Goal: Information Seeking & Learning: Check status

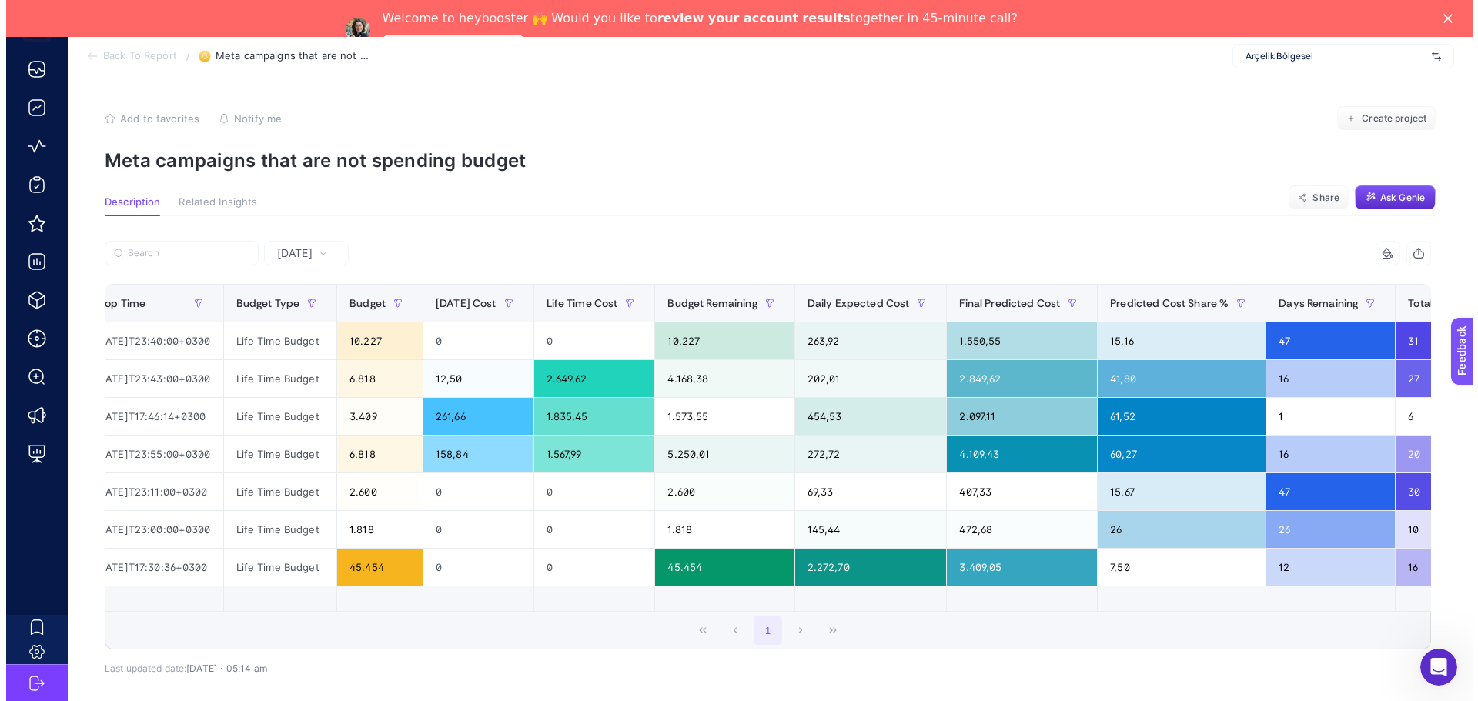
scroll to position [0, 885]
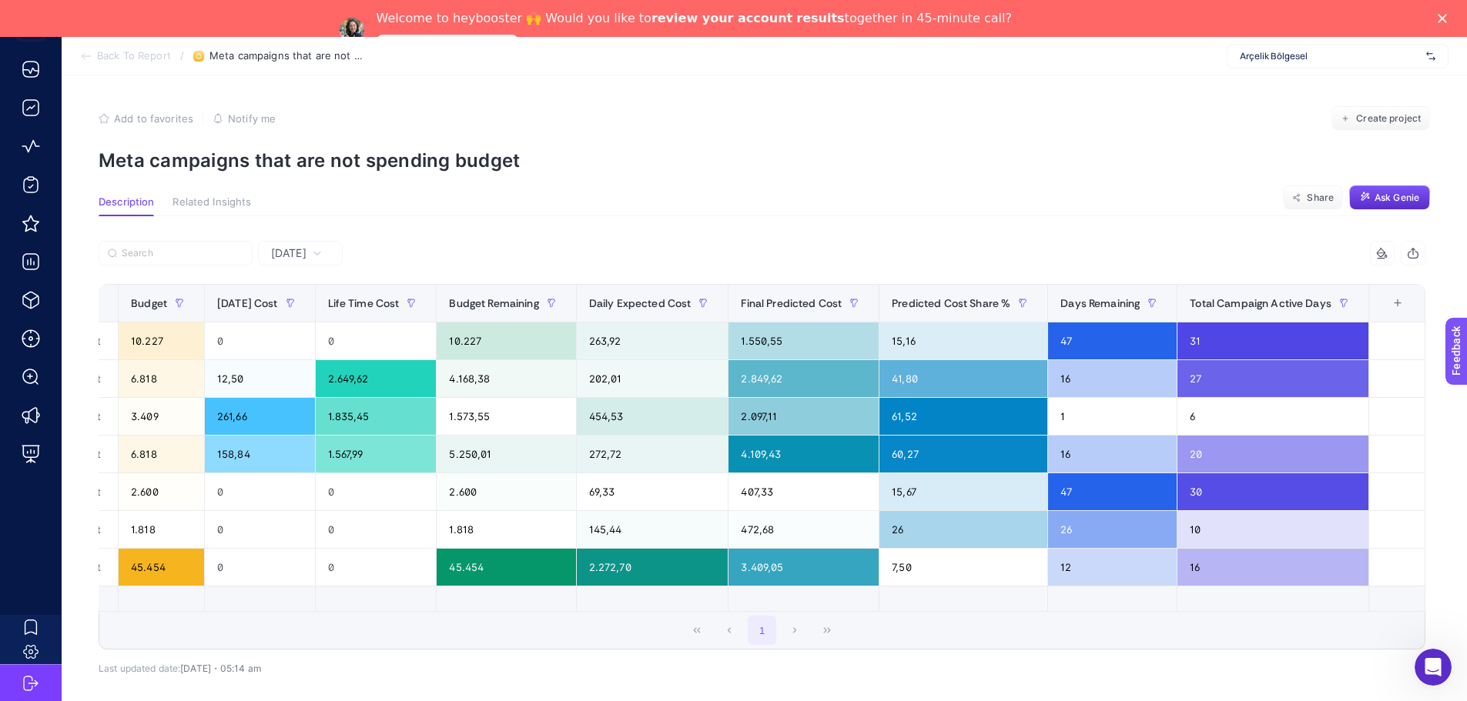
click at [257, 119] on span "Notify me" at bounding box center [252, 118] width 48 height 12
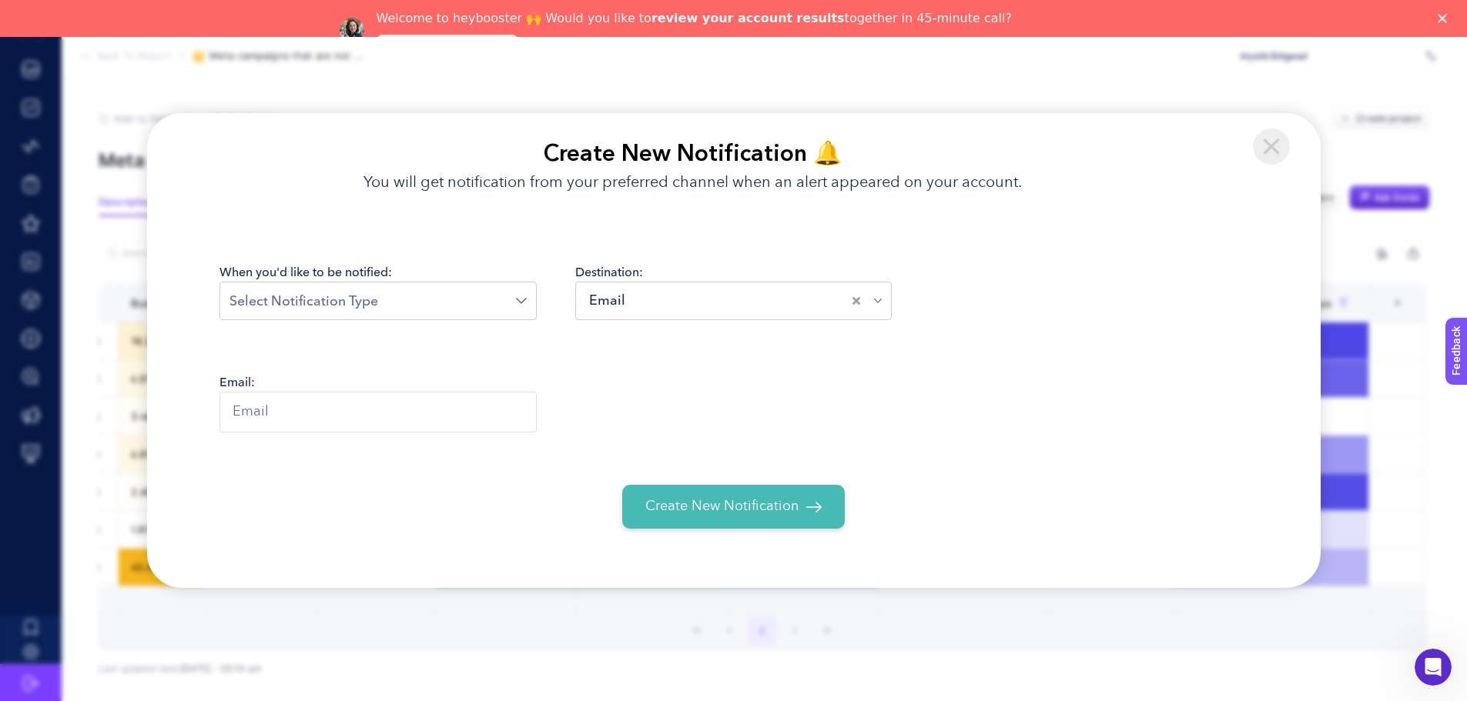
click at [490, 330] on div "When you'd like to be notified: Loading... Destination: Email Loading..." at bounding box center [733, 302] width 1029 height 79
click at [489, 313] on div "Loading..." at bounding box center [377, 301] width 317 height 39
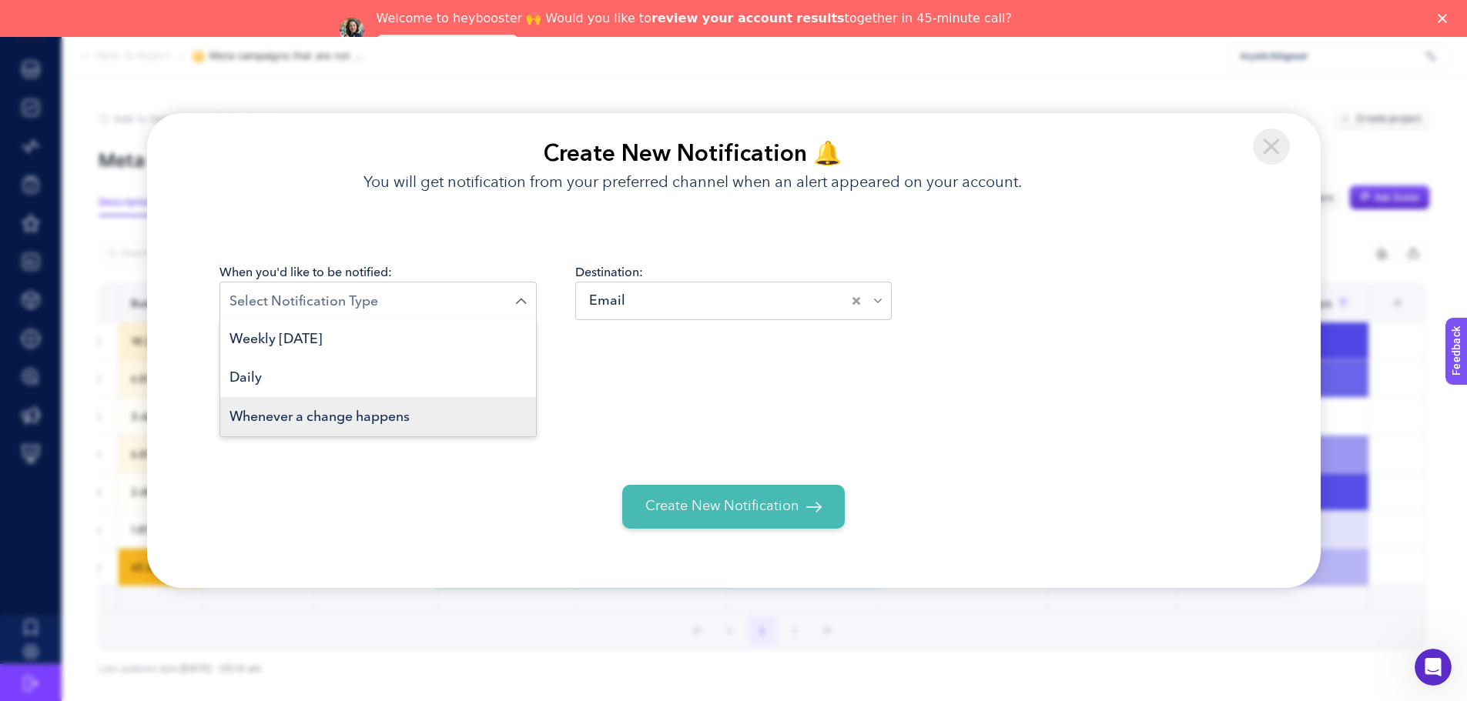
click at [312, 437] on li "Whenever a change happens" at bounding box center [378, 416] width 316 height 39
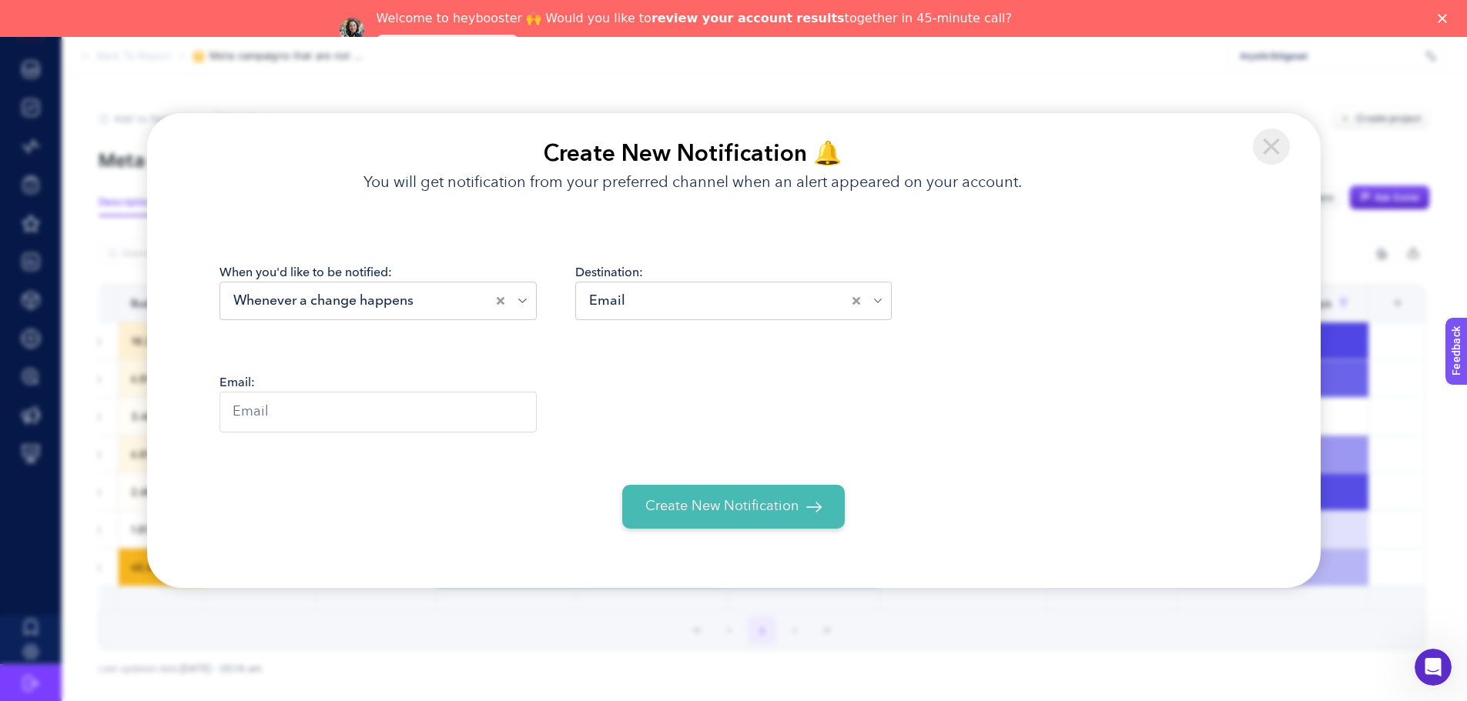
click at [411, 431] on input "text" at bounding box center [377, 412] width 317 height 41
type input "esras@inmedia360.com"
click at [659, 494] on button "Create New Notification" at bounding box center [733, 507] width 223 height 44
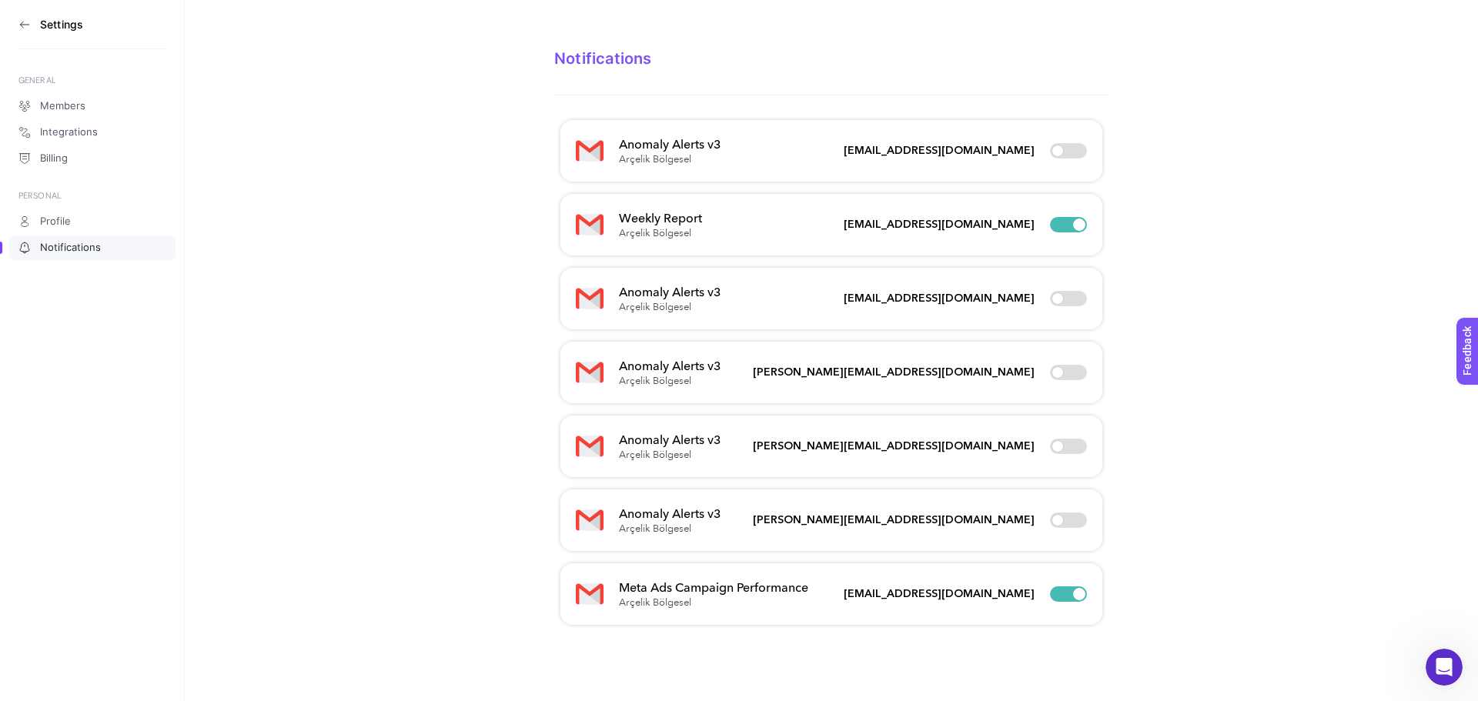
click at [24, 23] on icon at bounding box center [24, 24] width 12 height 12
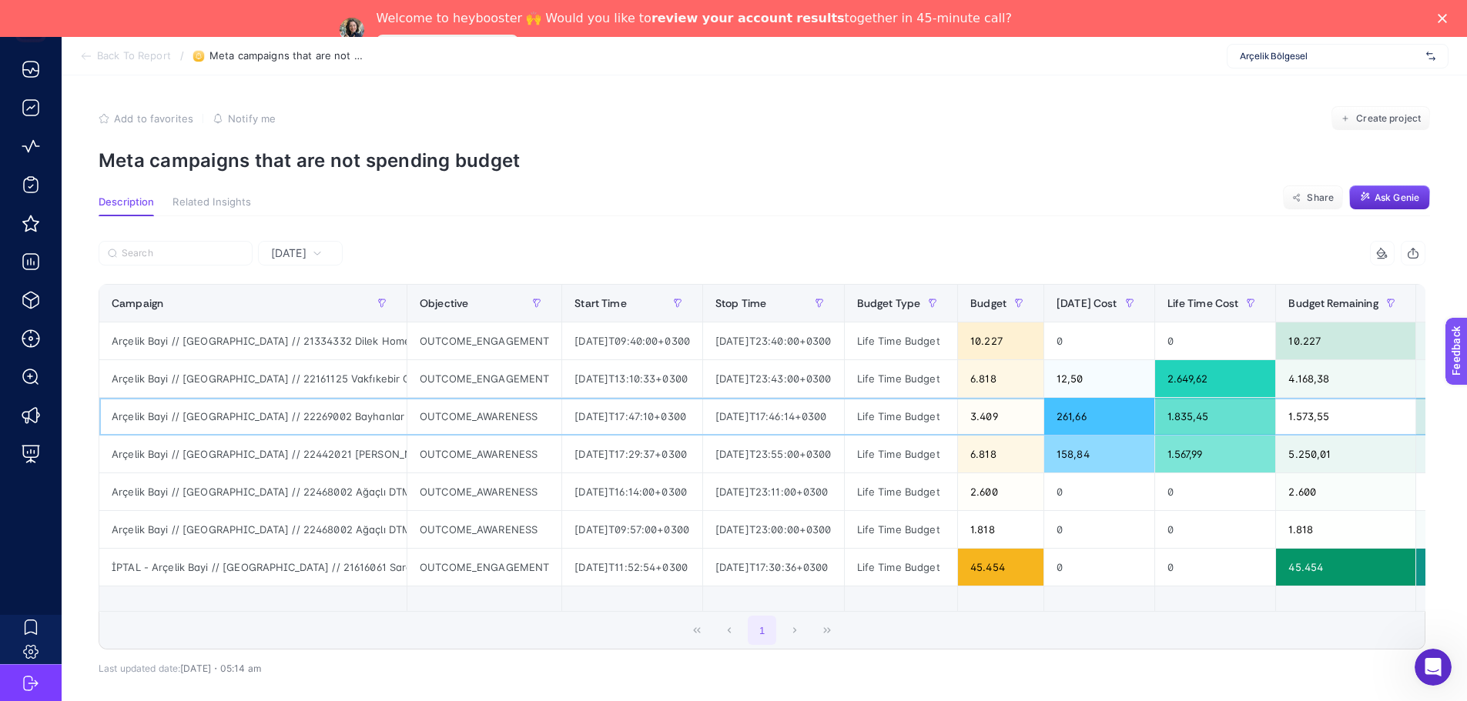
click at [259, 416] on div "Arçelik Bayi // [GEOGRAPHIC_DATA] // 22269002 Bayhanlar Arçelik - ÇYK // [GEOGR…" at bounding box center [252, 416] width 307 height 37
copy div "22269002"
drag, startPoint x: 401, startPoint y: 296, endPoint x: 814, endPoint y: 290, distance: 412.8
click at [814, 290] on div "9 items selected Campaign Objective Start Time Stop Time Budget Type Budget [DA…" at bounding box center [762, 445] width 1327 height 409
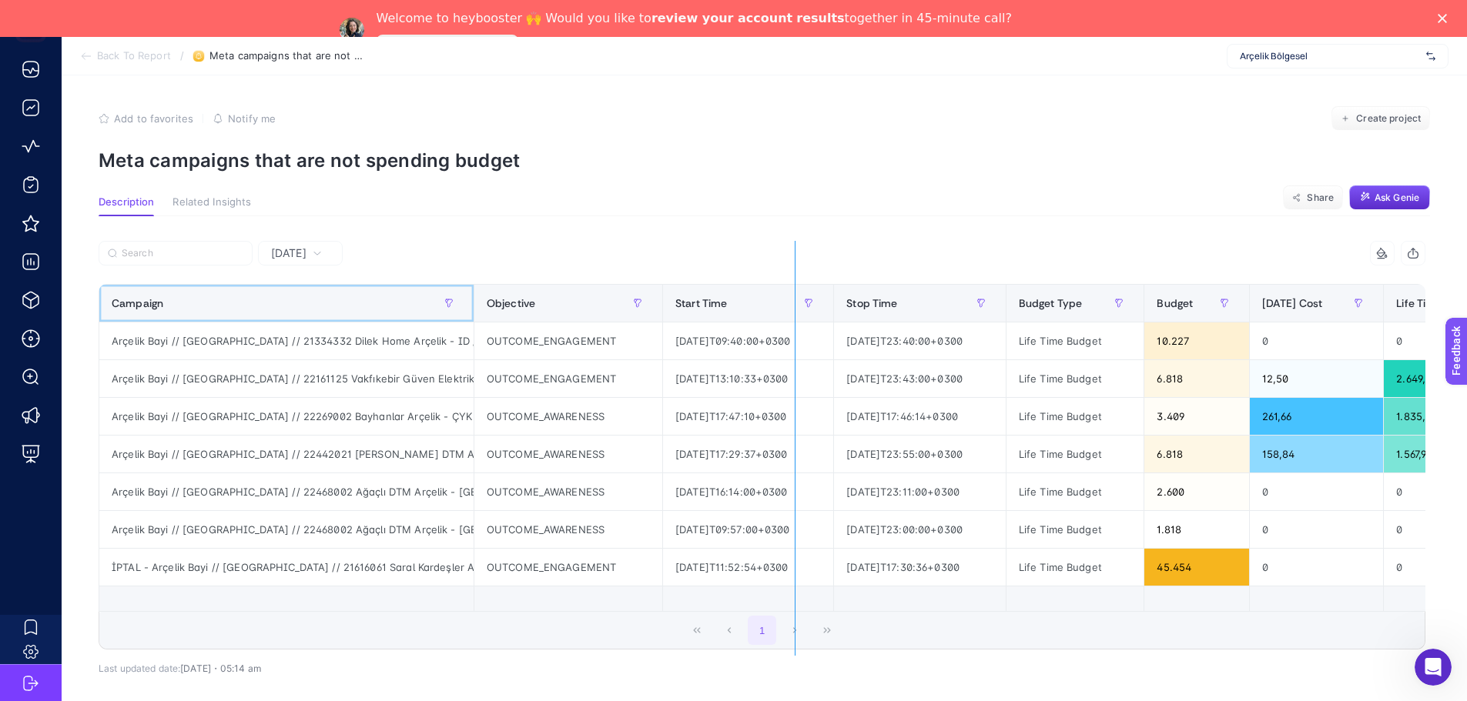
drag, startPoint x: 460, startPoint y: 297, endPoint x: 805, endPoint y: 300, distance: 345.7
click at [805, 300] on div "9 items selected Campaign Objective Start Time Stop Time Budget Type Budget [DA…" at bounding box center [762, 445] width 1327 height 409
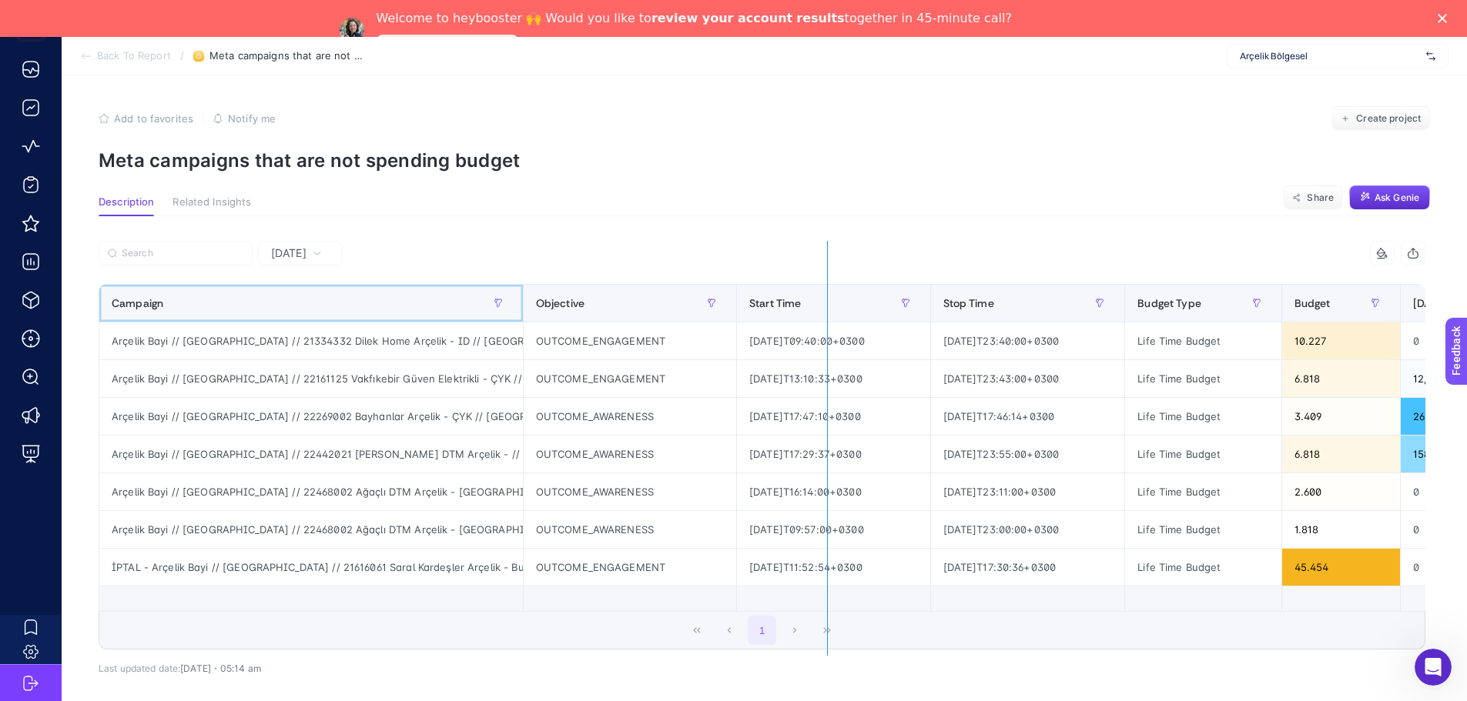
drag, startPoint x: 507, startPoint y: 293, endPoint x: 830, endPoint y: 293, distance: 322.6
click at [830, 293] on div "9 items selected Campaign Objective Start Time Stop Time Budget Type Budget [DA…" at bounding box center [762, 445] width 1327 height 409
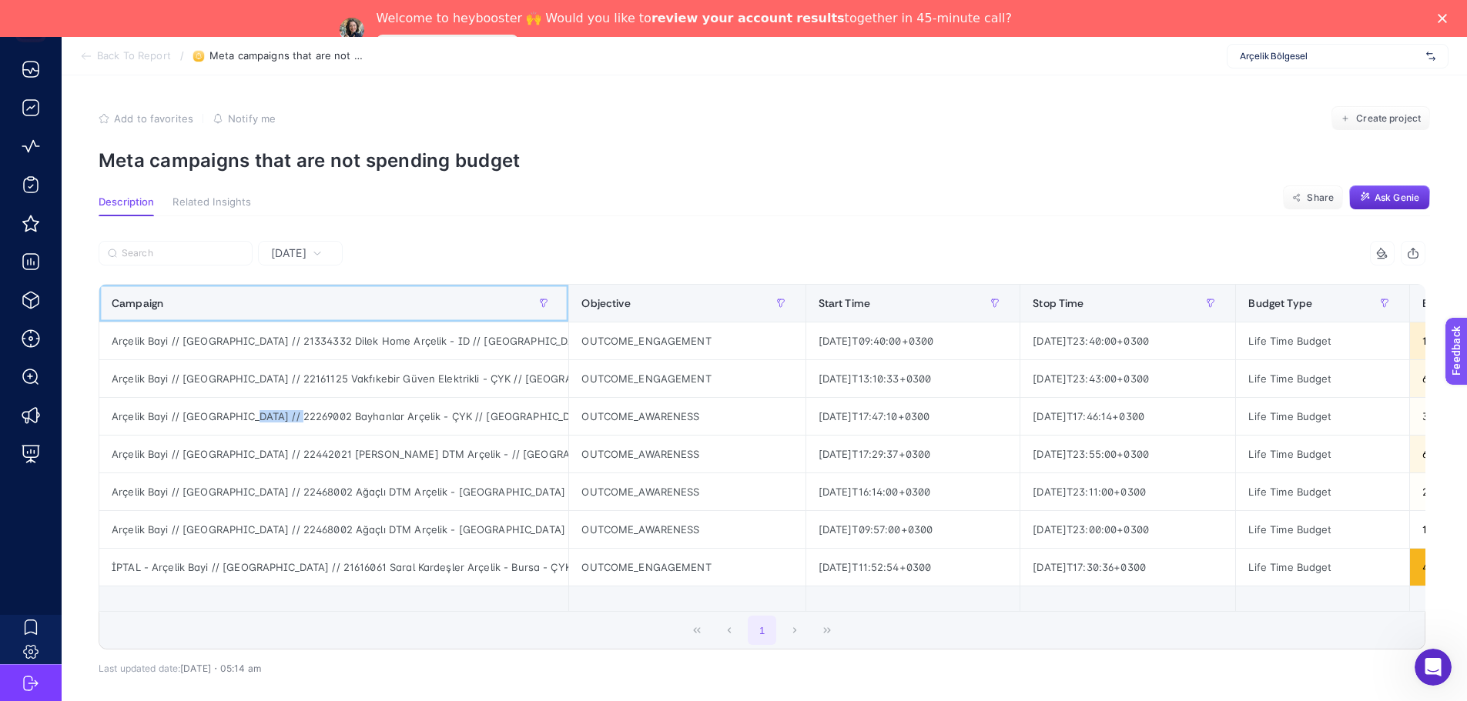
drag, startPoint x: 555, startPoint y: 300, endPoint x: 574, endPoint y: 300, distance: 19.2
click at [574, 300] on div "9 items selected Campaign Objective Start Time Stop Time Budget Type Budget [DA…" at bounding box center [762, 445] width 1327 height 409
drag, startPoint x: 558, startPoint y: 300, endPoint x: 613, endPoint y: 300, distance: 54.7
click at [613, 300] on div "9 items selected Campaign Objective Start Time Stop Time Budget Type Budget [DA…" at bounding box center [762, 445] width 1327 height 409
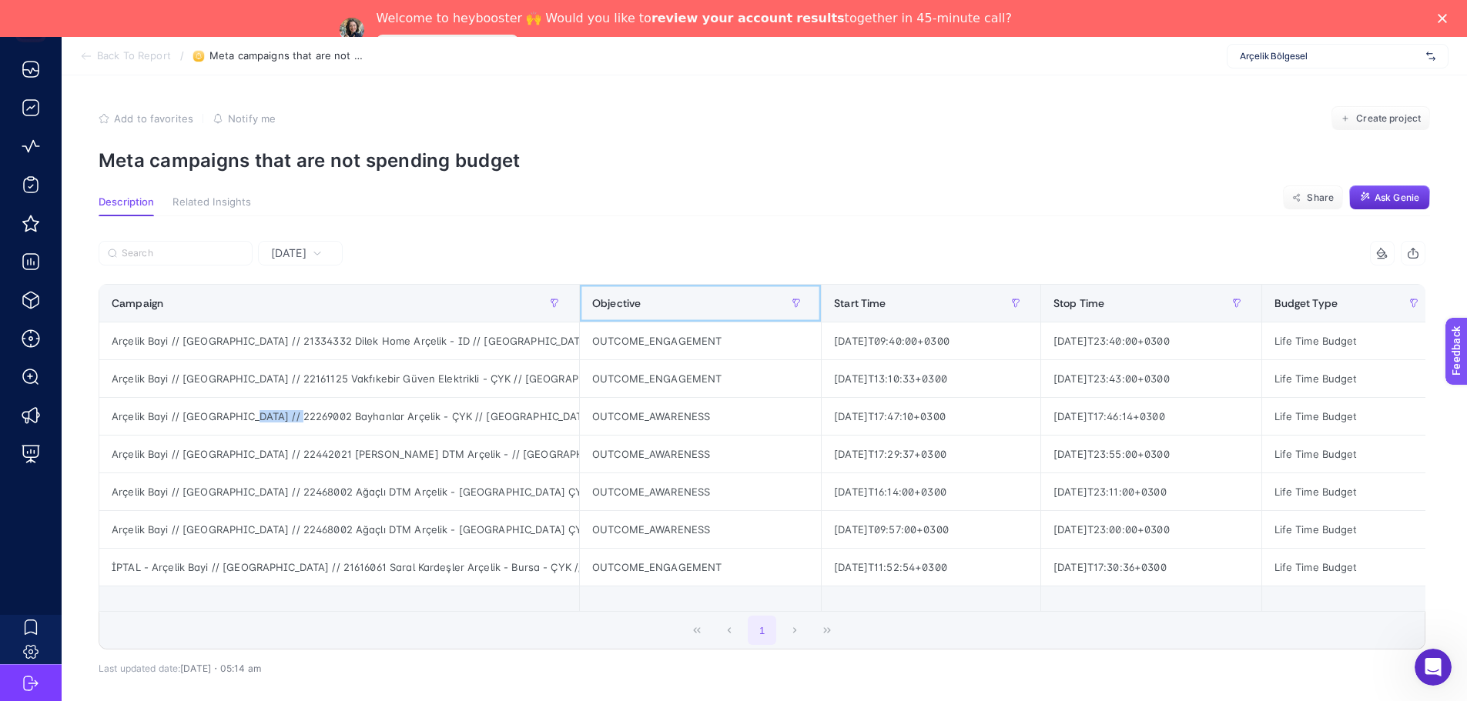
click at [580, 302] on th "Objective" at bounding box center [701, 304] width 242 height 38
drag, startPoint x: 564, startPoint y: 302, endPoint x: 788, endPoint y: 297, distance: 224.9
click at [788, 297] on div "9 items selected Campaign Objective Start Time Stop Time Budget Type Budget [DA…" at bounding box center [762, 445] width 1327 height 409
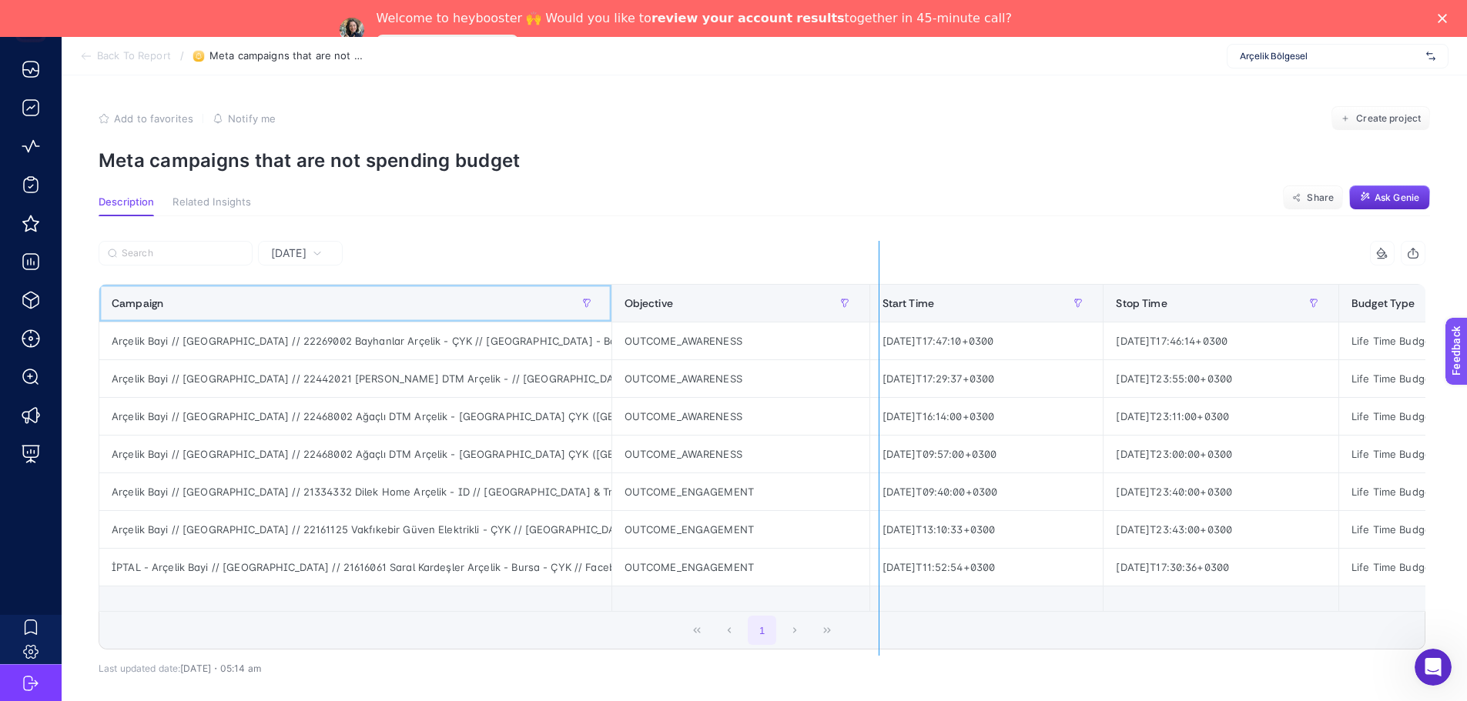
drag, startPoint x: 597, startPoint y: 296, endPoint x: 879, endPoint y: 296, distance: 281.8
click at [879, 296] on div "9 items selected Campaign Objective Start Time Stop Time Budget Type Budget [DA…" at bounding box center [762, 445] width 1327 height 409
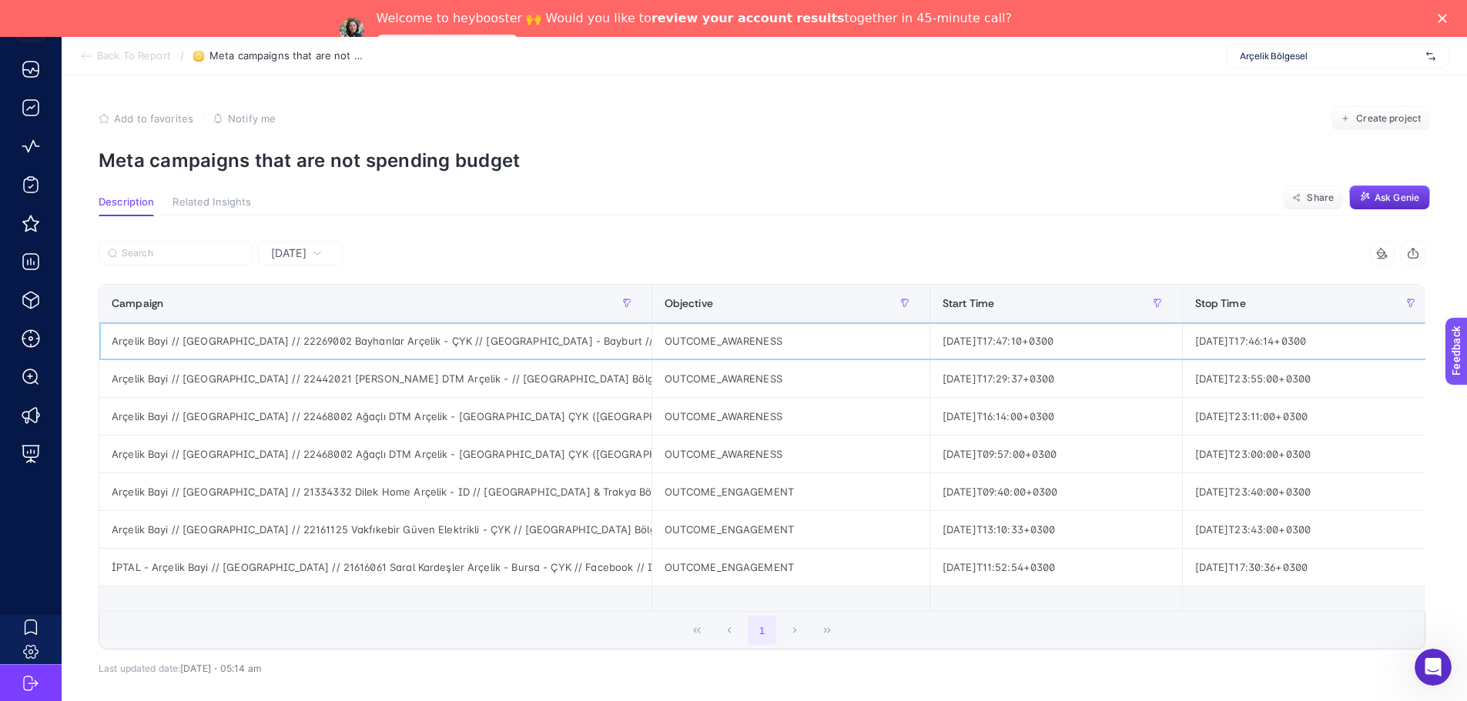
click at [583, 340] on div "Arçelik Bayi // [GEOGRAPHIC_DATA] // 22269002 Bayhanlar Arçelik - ÇYK // [GEOGR…" at bounding box center [375, 341] width 552 height 37
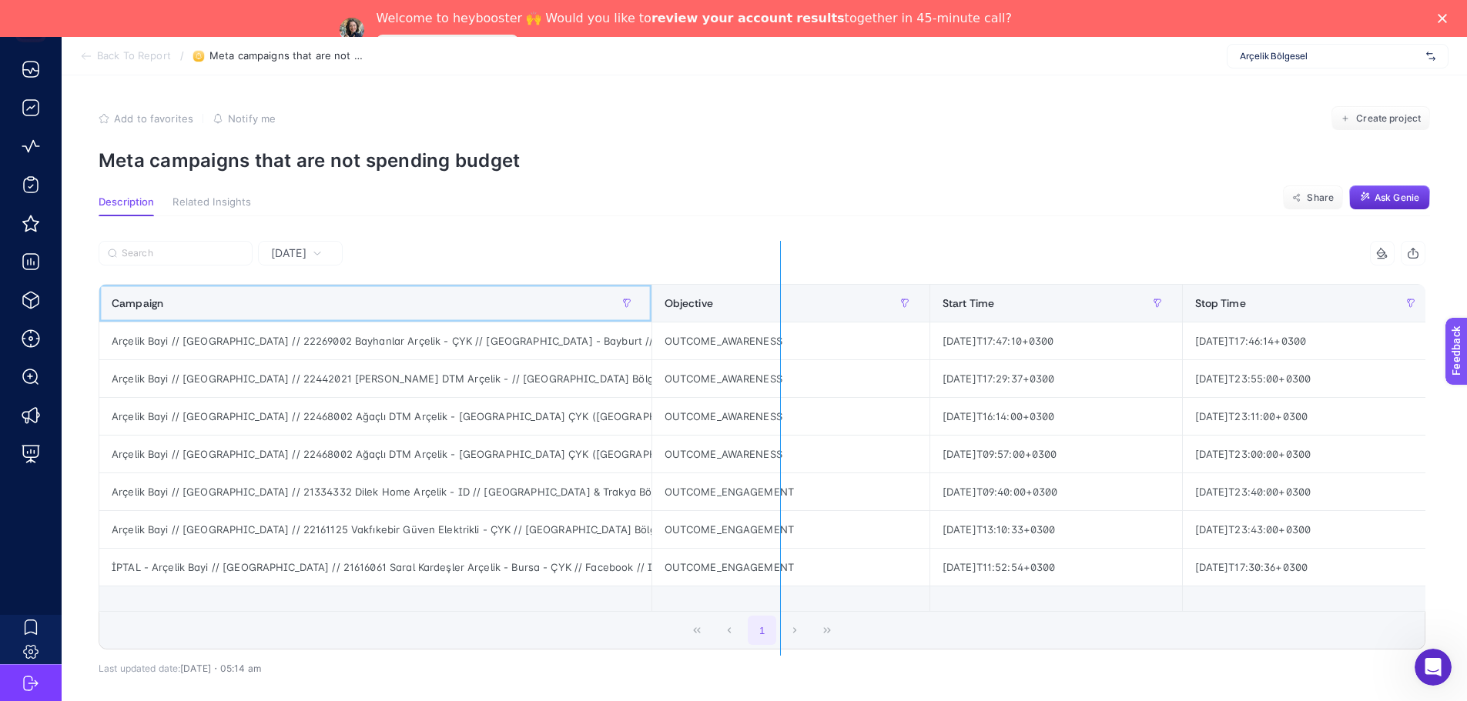
drag, startPoint x: 636, startPoint y: 296, endPoint x: 781, endPoint y: 302, distance: 144.9
click at [781, 302] on div "9 items selected Campaign Objective Start Time Stop Time Budget Type Budget [DA…" at bounding box center [762, 445] width 1327 height 409
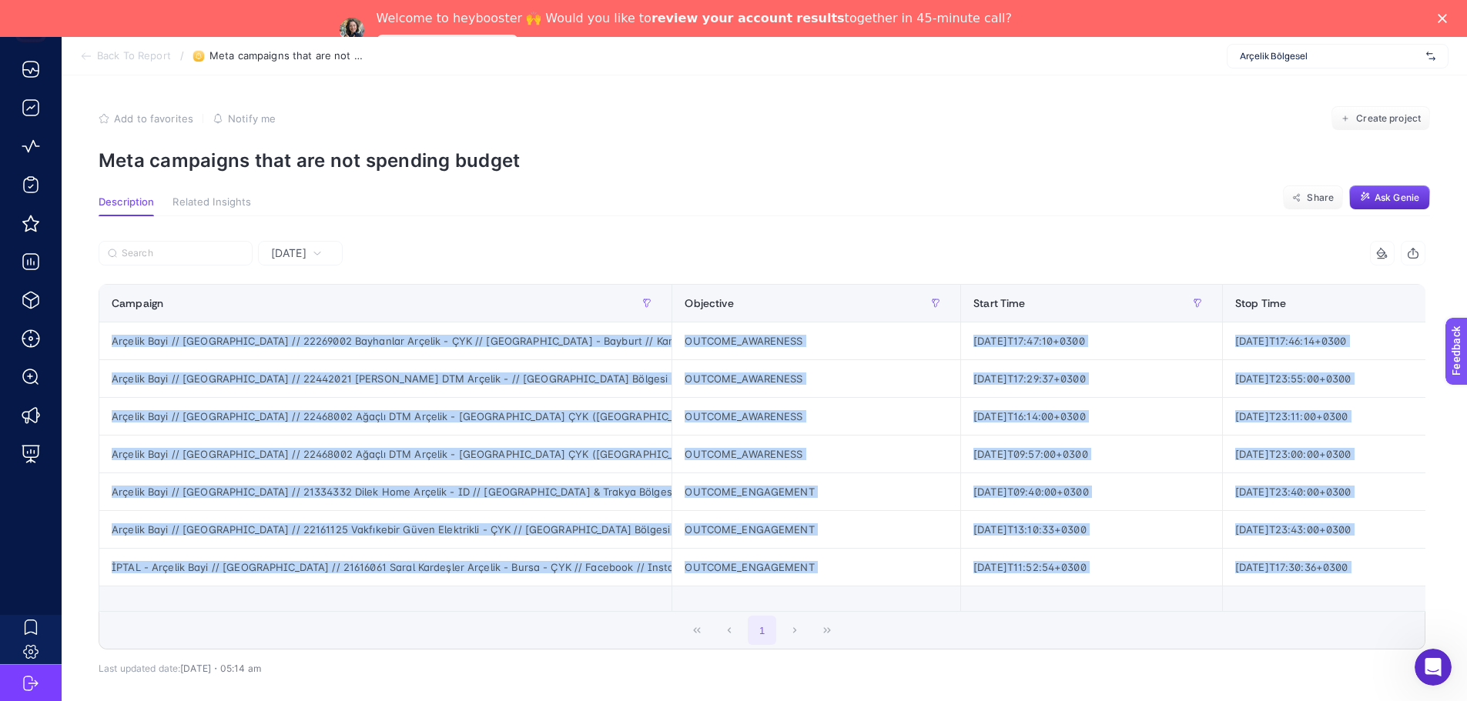
drag, startPoint x: 510, startPoint y: 611, endPoint x: 795, endPoint y: 618, distance: 285.7
click at [795, 612] on div "Campaign Objective Start Time Stop Time Budget Type Budget [DATE] Cost Life Tim…" at bounding box center [762, 448] width 1327 height 328
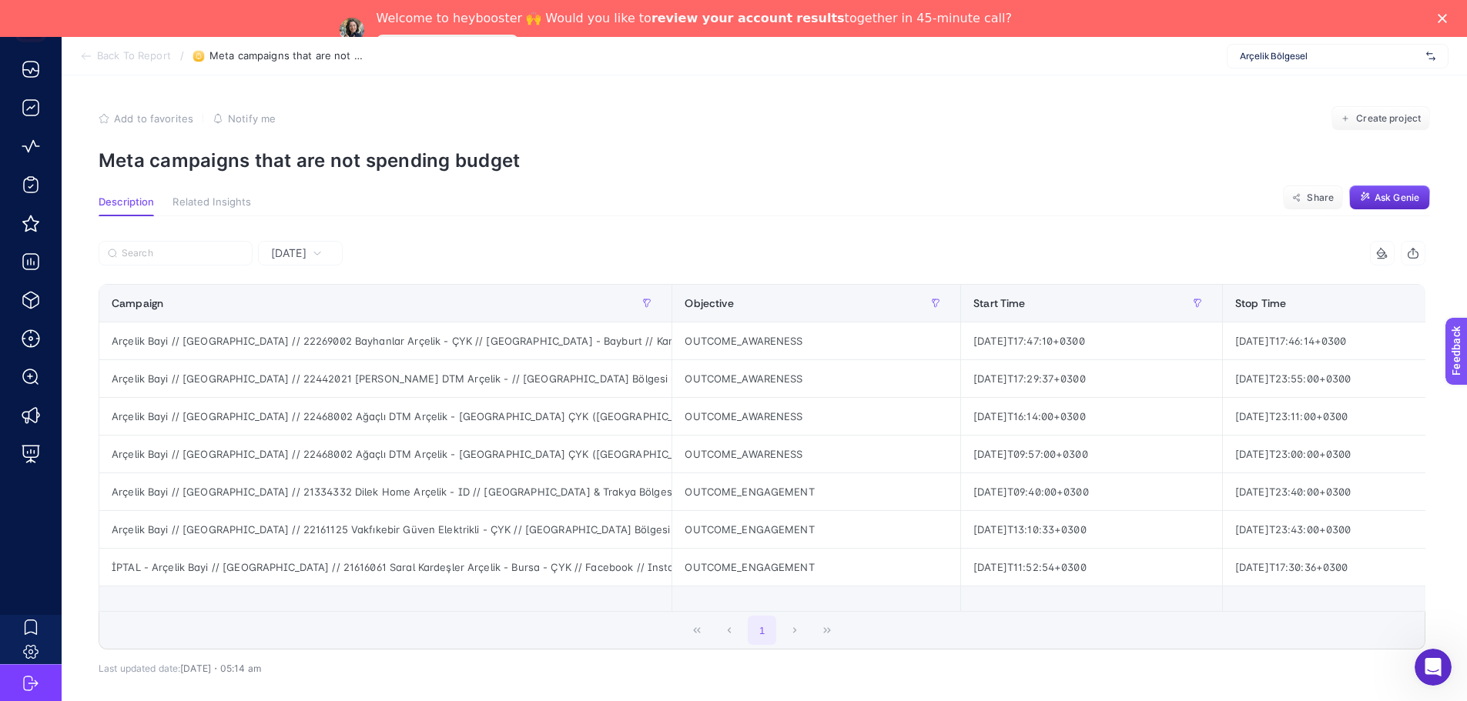
click at [992, 634] on div "1" at bounding box center [761, 630] width 1325 height 37
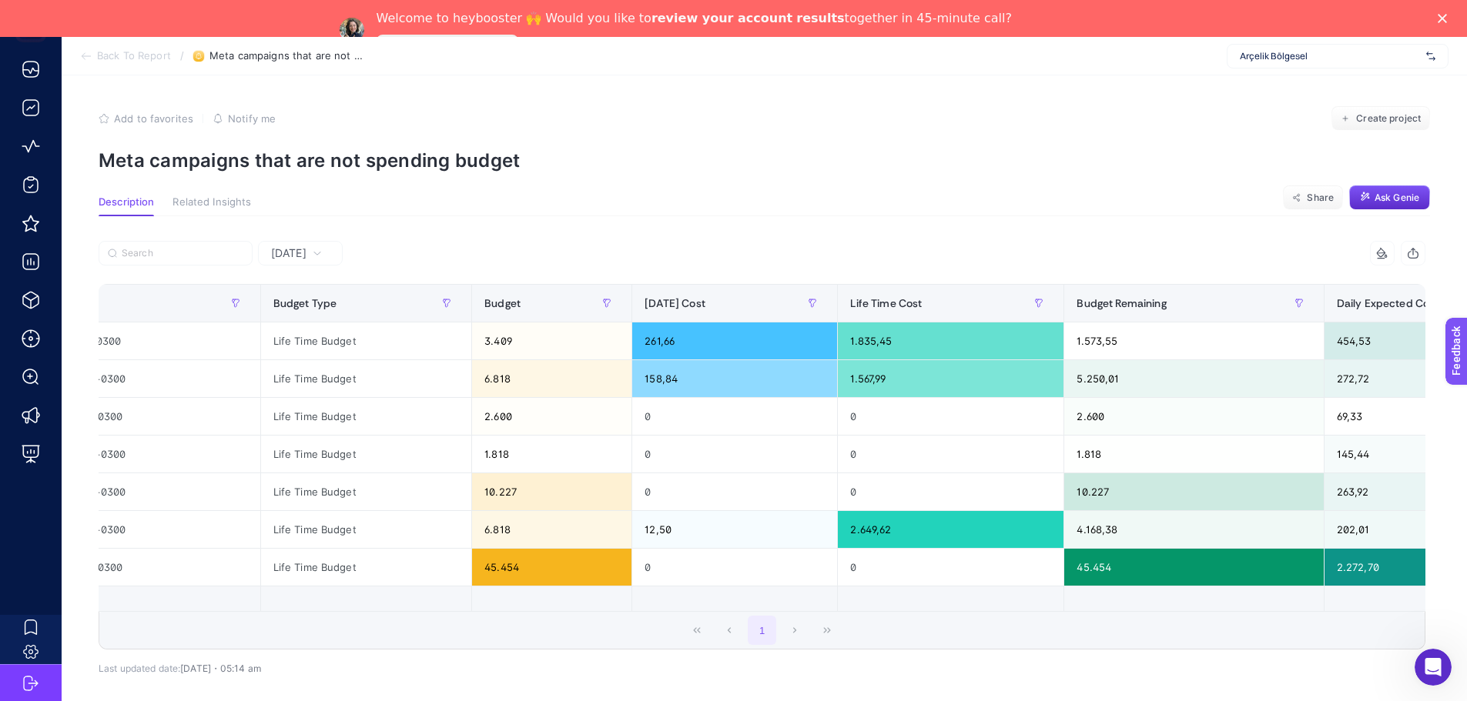
scroll to position [0, 1246]
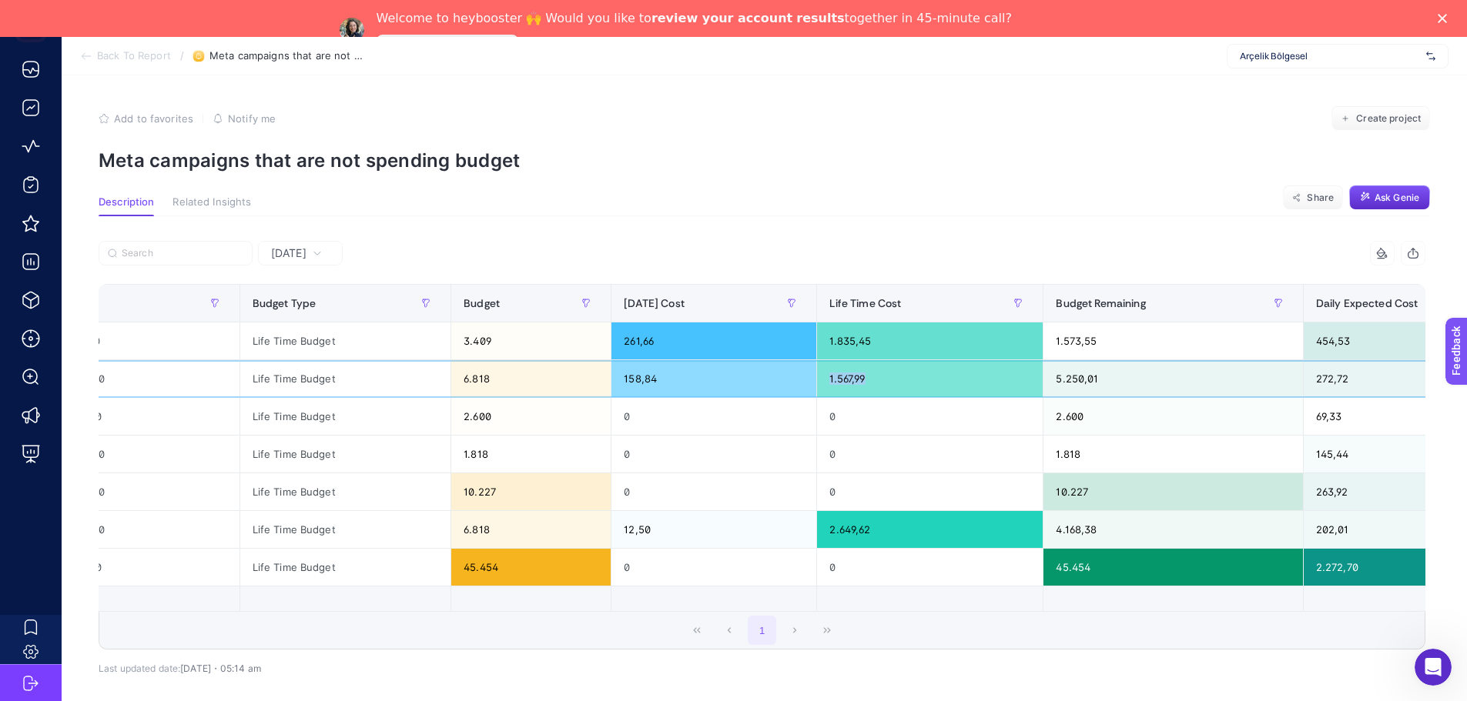
drag, startPoint x: 927, startPoint y: 375, endPoint x: 856, endPoint y: 378, distance: 70.9
click at [856, 378] on tr "Arçelik Bayi // [GEOGRAPHIC_DATA] // 22442021 [PERSON_NAME] DTM Arçelik - // [G…" at bounding box center [868, 379] width 4029 height 38
click at [956, 169] on p "Meta campaigns that are not spending budget" at bounding box center [764, 160] width 1331 height 22
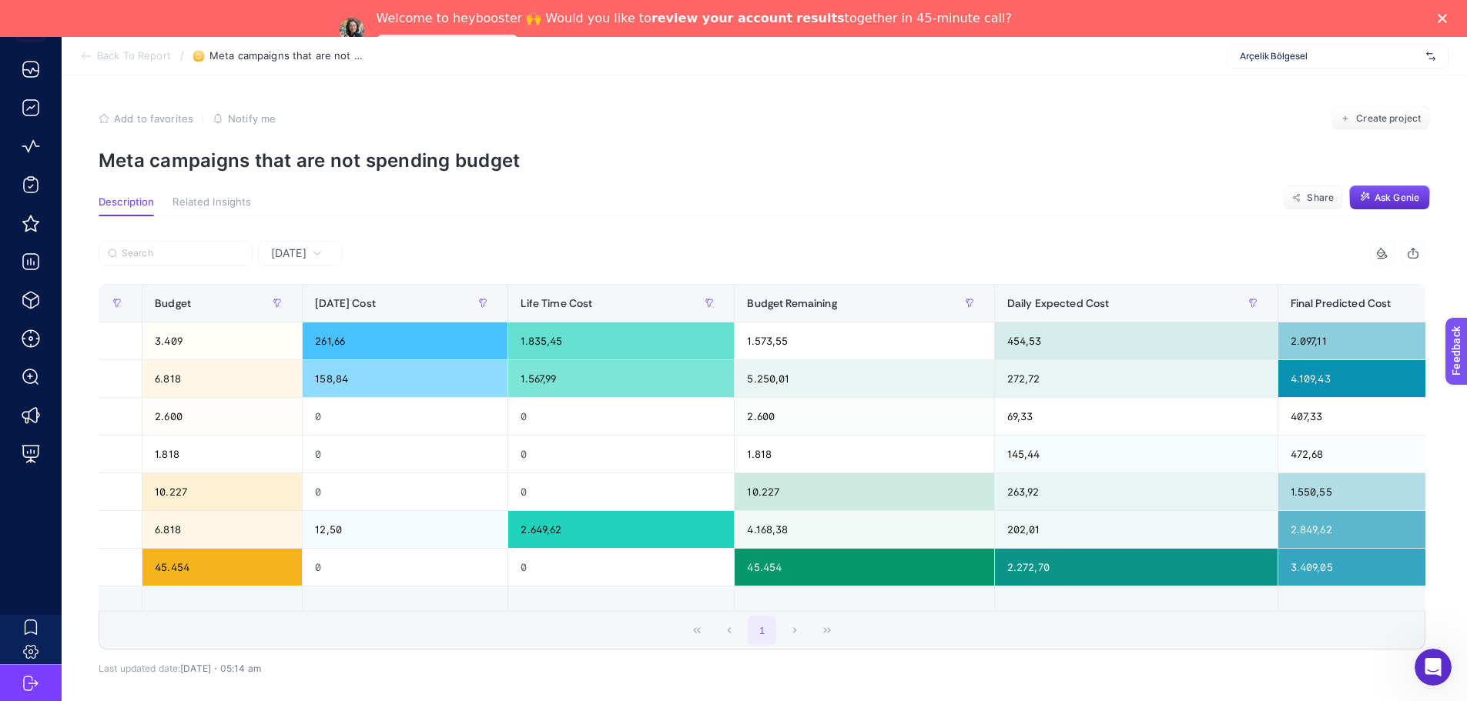
scroll to position [0, 1555]
drag, startPoint x: 840, startPoint y: 378, endPoint x: 772, endPoint y: 378, distance: 68.5
click at [772, 378] on tr "Arçelik Bayi // [GEOGRAPHIC_DATA] // 22442021 [PERSON_NAME] DTM Arçelik - // [G…" at bounding box center [558, 379] width 4029 height 38
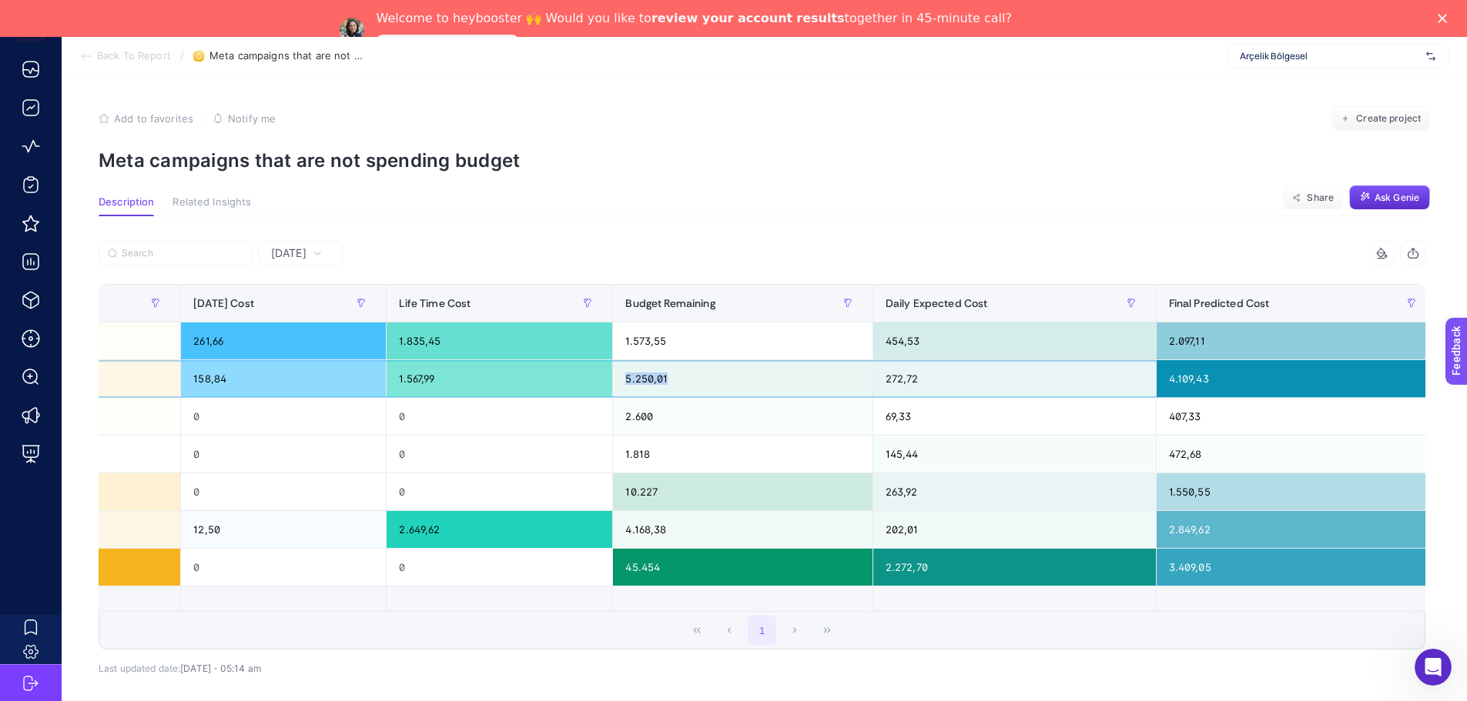
scroll to position [0, 1677]
drag, startPoint x: 962, startPoint y: 377, endPoint x: 909, endPoint y: 377, distance: 52.4
click at [909, 377] on td "272,72" at bounding box center [1013, 379] width 283 height 38
drag, startPoint x: 269, startPoint y: 376, endPoint x: 199, endPoint y: 377, distance: 70.1
click at [199, 377] on tr "Arçelik Bayi // [GEOGRAPHIC_DATA] // 22442021 [PERSON_NAME] DTM Arçelik - // [G…" at bounding box center [436, 379] width 4029 height 38
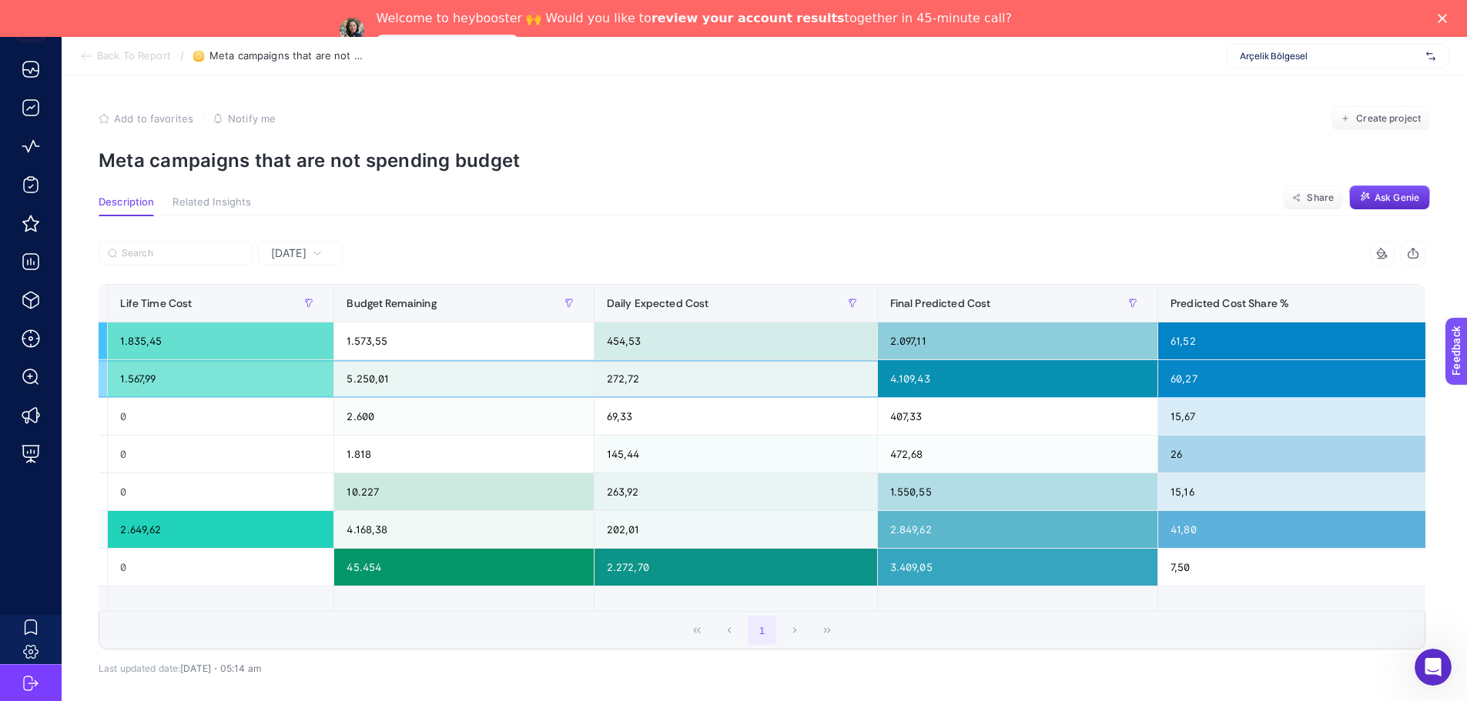
scroll to position [0, 1957]
drag, startPoint x: 959, startPoint y: 380, endPoint x: 859, endPoint y: 387, distance: 100.4
click at [859, 387] on tr "Arçelik Bayi // [GEOGRAPHIC_DATA] // 22442021 [PERSON_NAME] DTM Arçelik - // [G…" at bounding box center [156, 379] width 4029 height 38
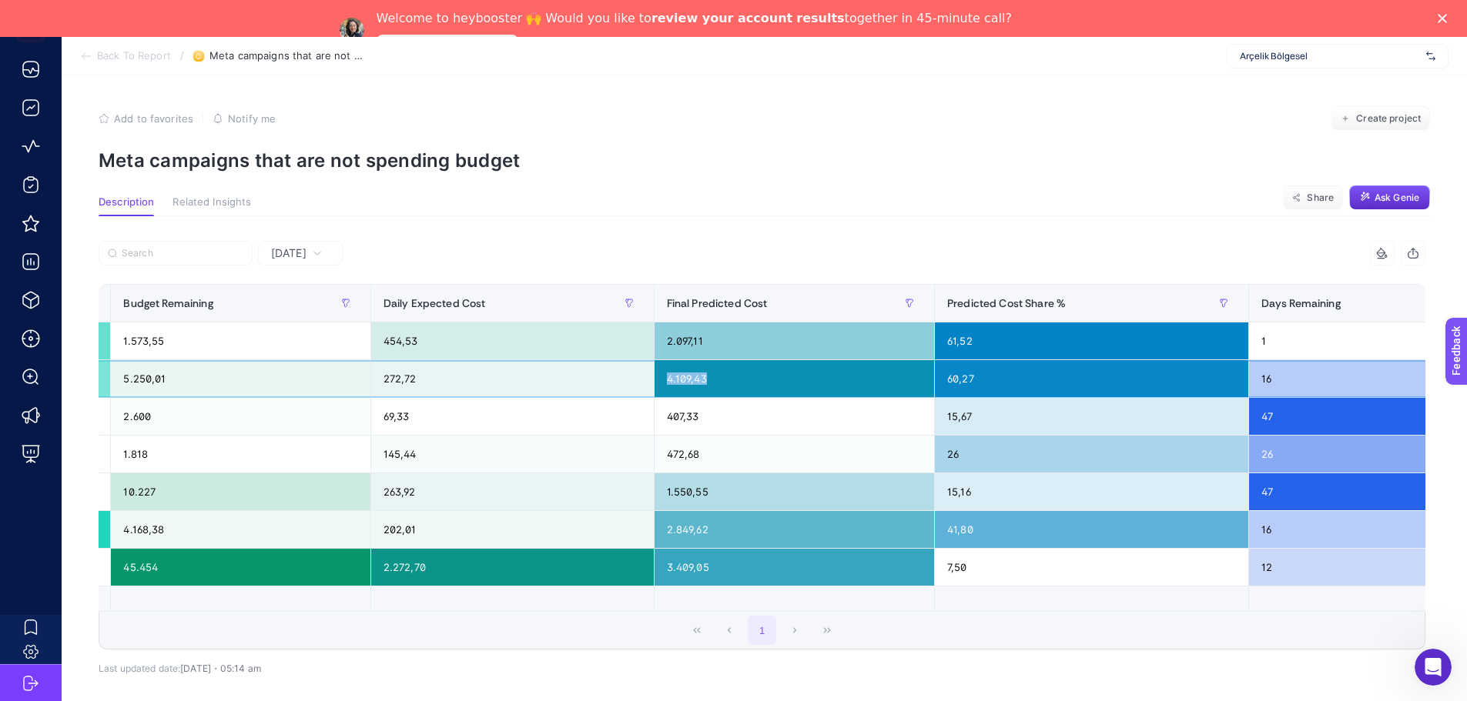
scroll to position [0, 2179]
drag, startPoint x: 1000, startPoint y: 377, endPoint x: 934, endPoint y: 377, distance: 66.2
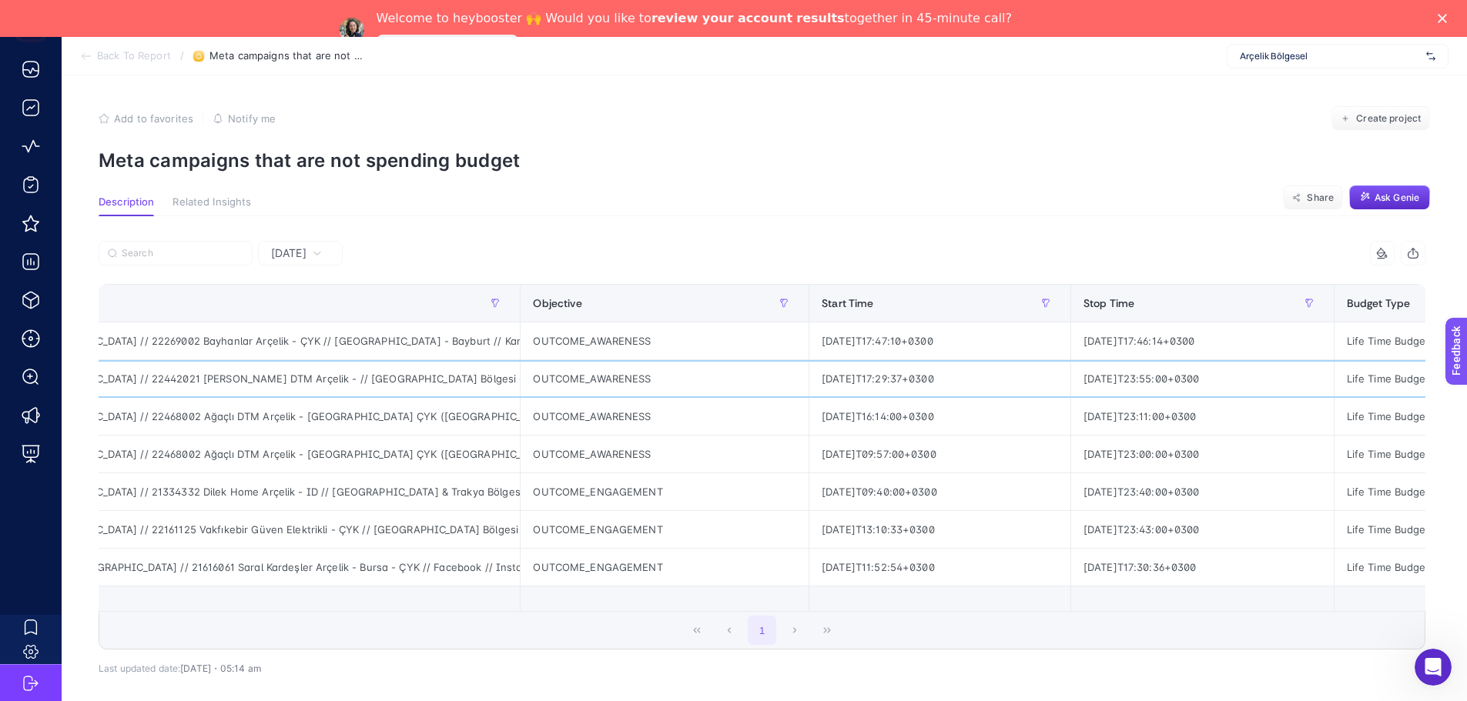
scroll to position [0, 152]
click at [1137, 309] on div "Stop Time" at bounding box center [1202, 303] width 238 height 25
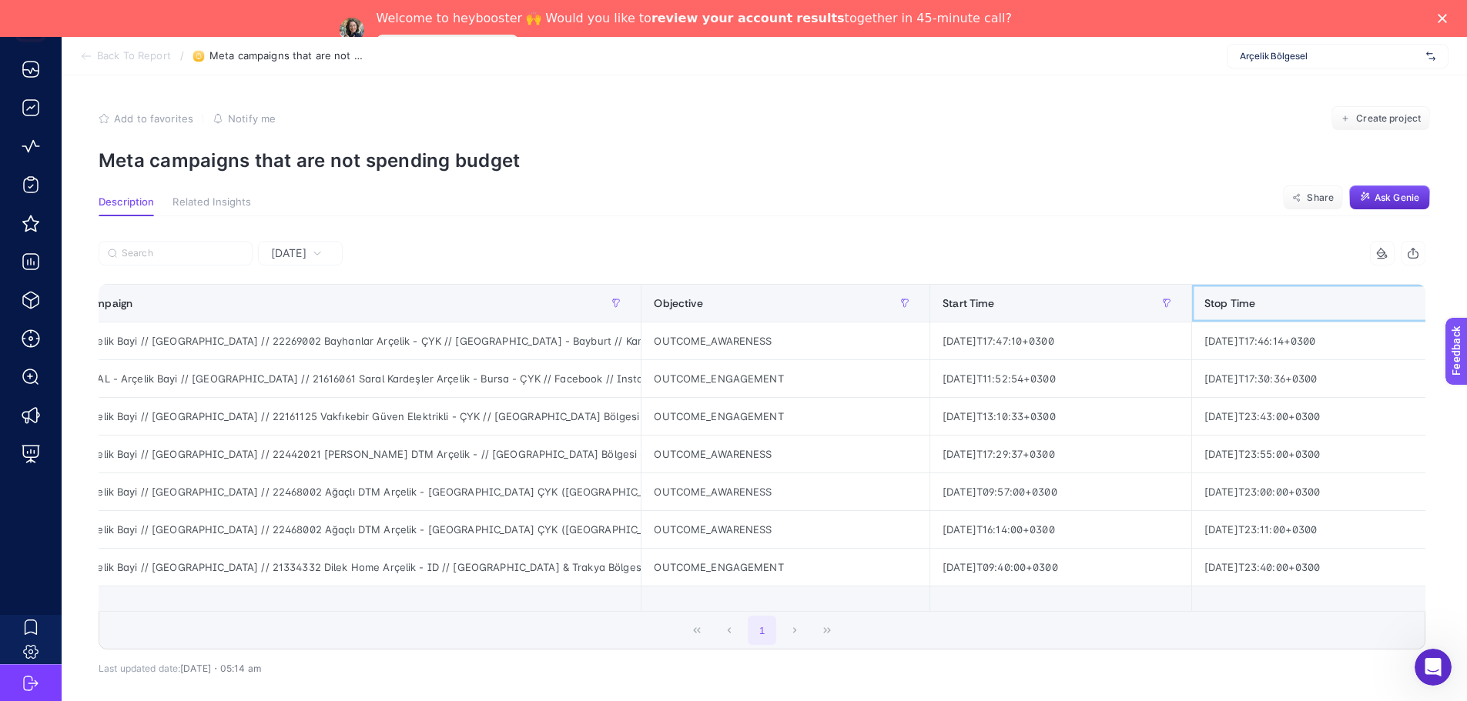
scroll to position [0, 25]
click at [277, 379] on div "İPTAL - Arçelik Bayi // [GEOGRAPHIC_DATA] // 21616061 Saral Kardeşler Arçelik -…" at bounding box center [361, 378] width 572 height 37
copy div "21616061"
click at [454, 373] on div "İPTAL - Arçelik Bayi // [GEOGRAPHIC_DATA] // 21616061 Saral Kardeşler Arçelik -…" at bounding box center [361, 378] width 572 height 37
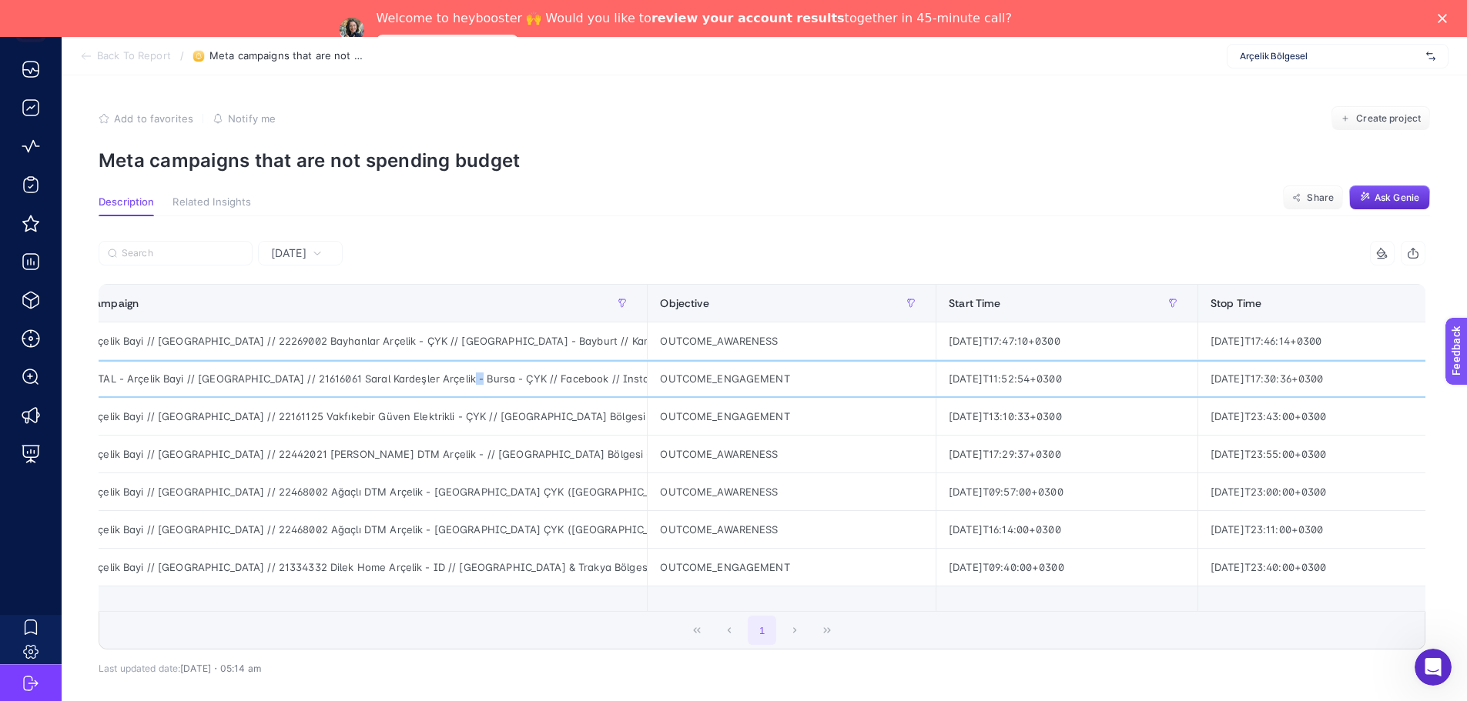
click at [454, 373] on div "İPTAL - Arçelik Bayi // [GEOGRAPHIC_DATA] // 21616061 Saral Kardeşler Arçelik -…" at bounding box center [361, 378] width 572 height 37
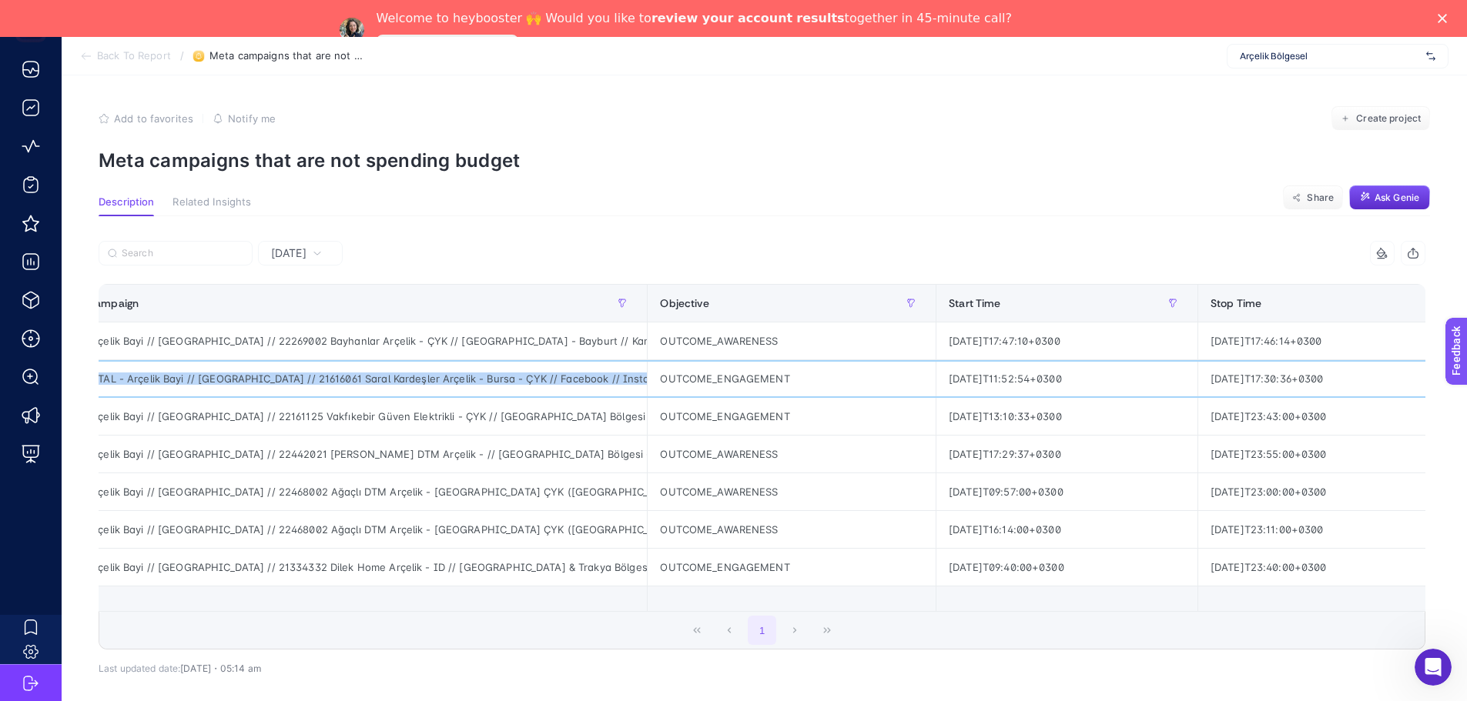
click at [454, 373] on div "İPTAL - Arçelik Bayi // [GEOGRAPHIC_DATA] // 21616061 Saral Kardeşler Arçelik -…" at bounding box center [361, 378] width 572 height 37
copy tr "İPTAL - Arçelik Bayi // [GEOGRAPHIC_DATA] // 21616061 Saral Kardeşler Arçelik -…"
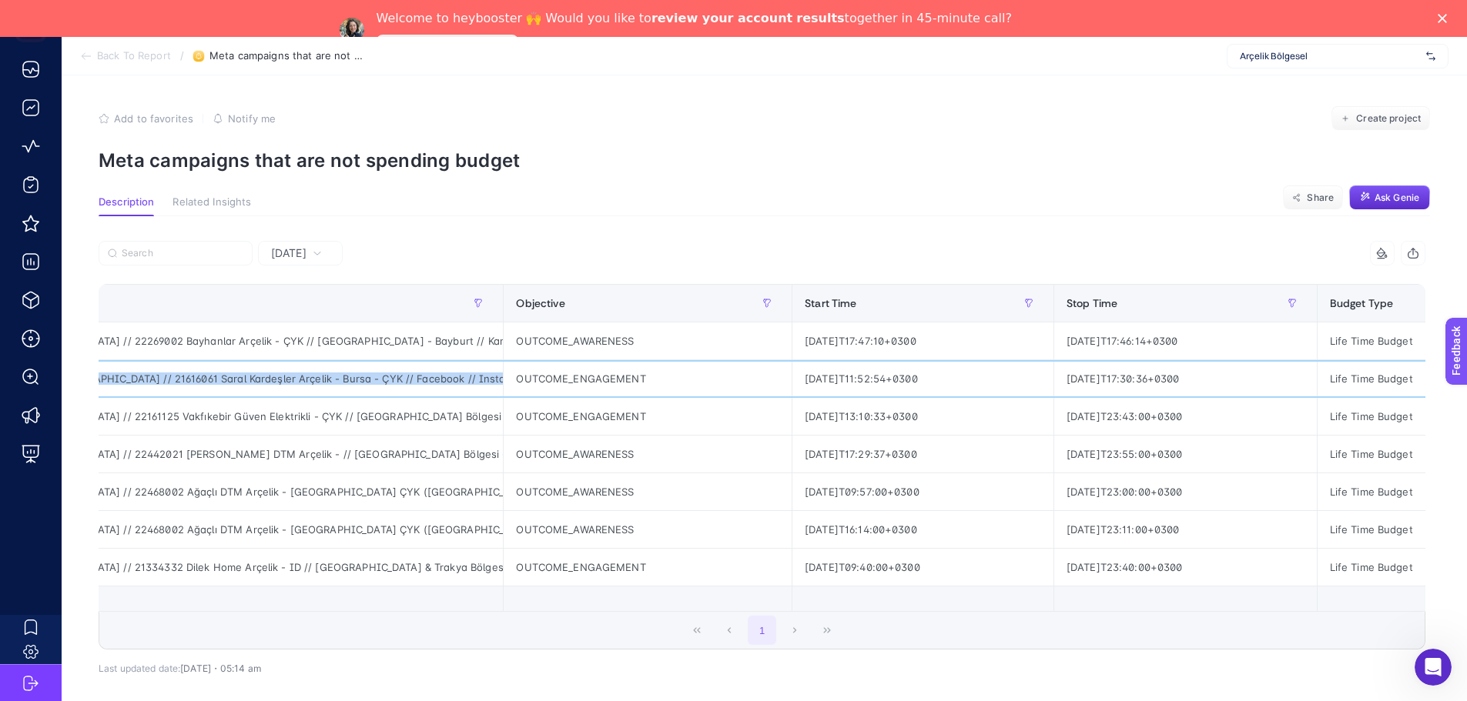
scroll to position [0, 0]
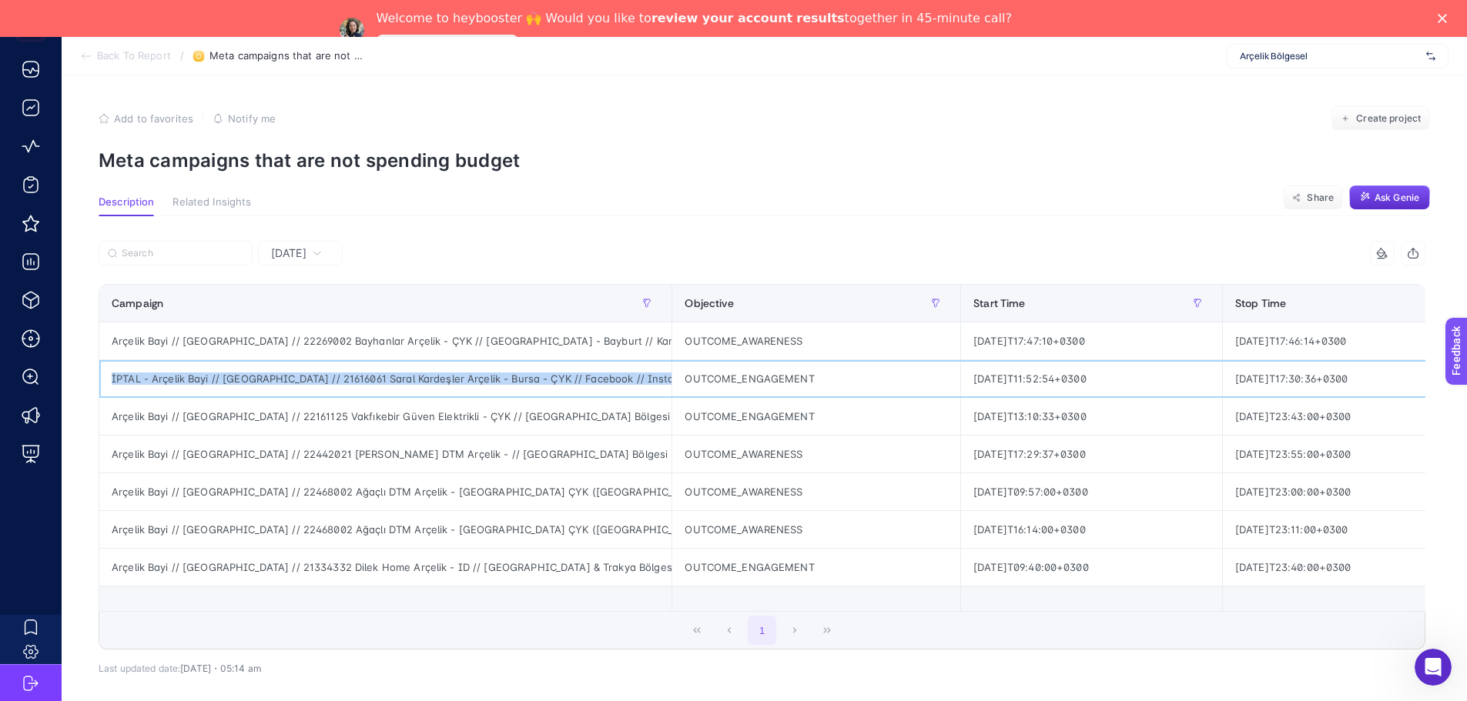
copy tr "İPTAL - Arçelik Bayi // [GEOGRAPHIC_DATA] // 21616061 Saral Kardeşler Arçelik -…"
click at [353, 417] on div "Arçelik Bayi // [GEOGRAPHIC_DATA] // 22161125 Vakfıkebir Güven Elektrikli - ÇYK…" at bounding box center [385, 416] width 572 height 37
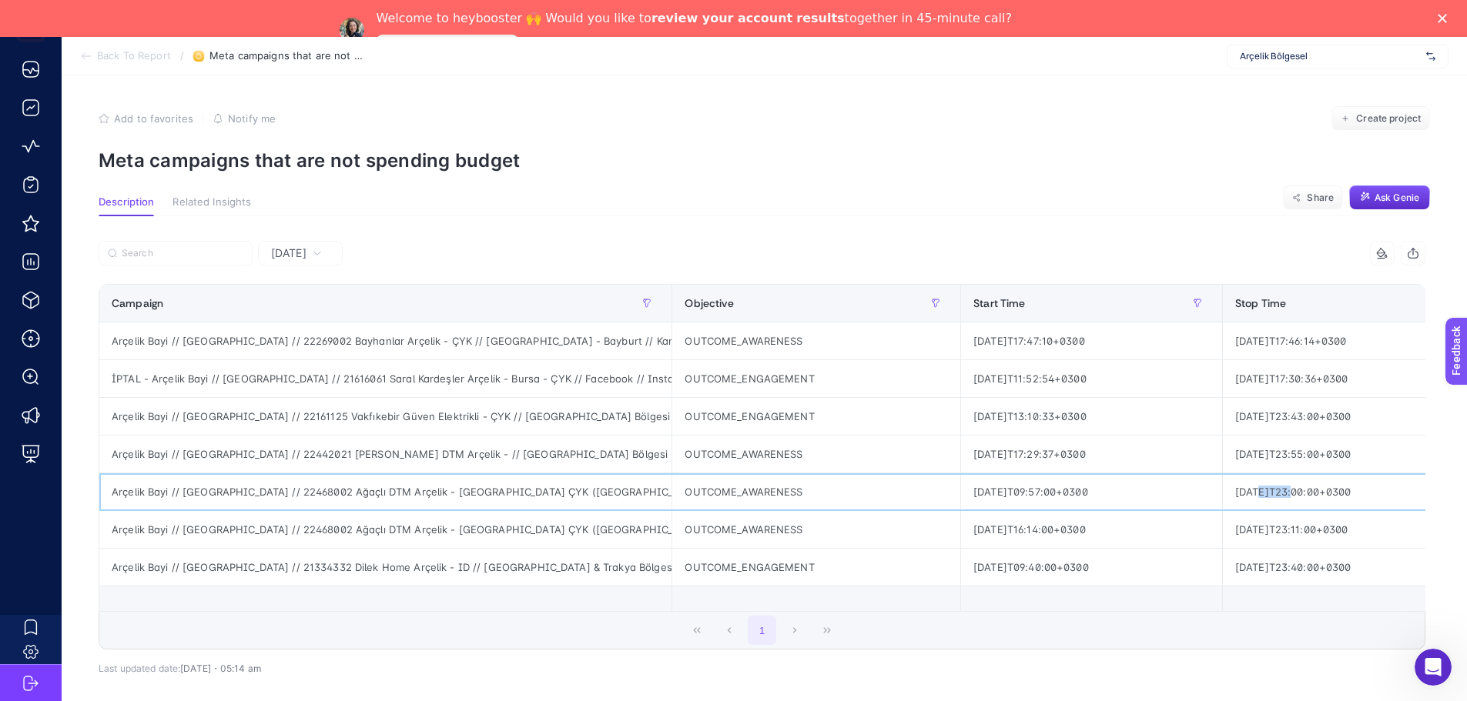
drag, startPoint x: 1290, startPoint y: 493, endPoint x: 1252, endPoint y: 493, distance: 38.5
click at [1257, 493] on div "[DATE]T23:00:00+0300" at bounding box center [1354, 492] width 263 height 37
click at [982, 489] on div "[DATE]T09:57:00+0300" at bounding box center [1091, 492] width 261 height 37
drag, startPoint x: 1304, startPoint y: 524, endPoint x: 1260, endPoint y: 526, distance: 44.7
click at [1262, 524] on div "[DATE]T23:11:00+0300" at bounding box center [1354, 529] width 263 height 37
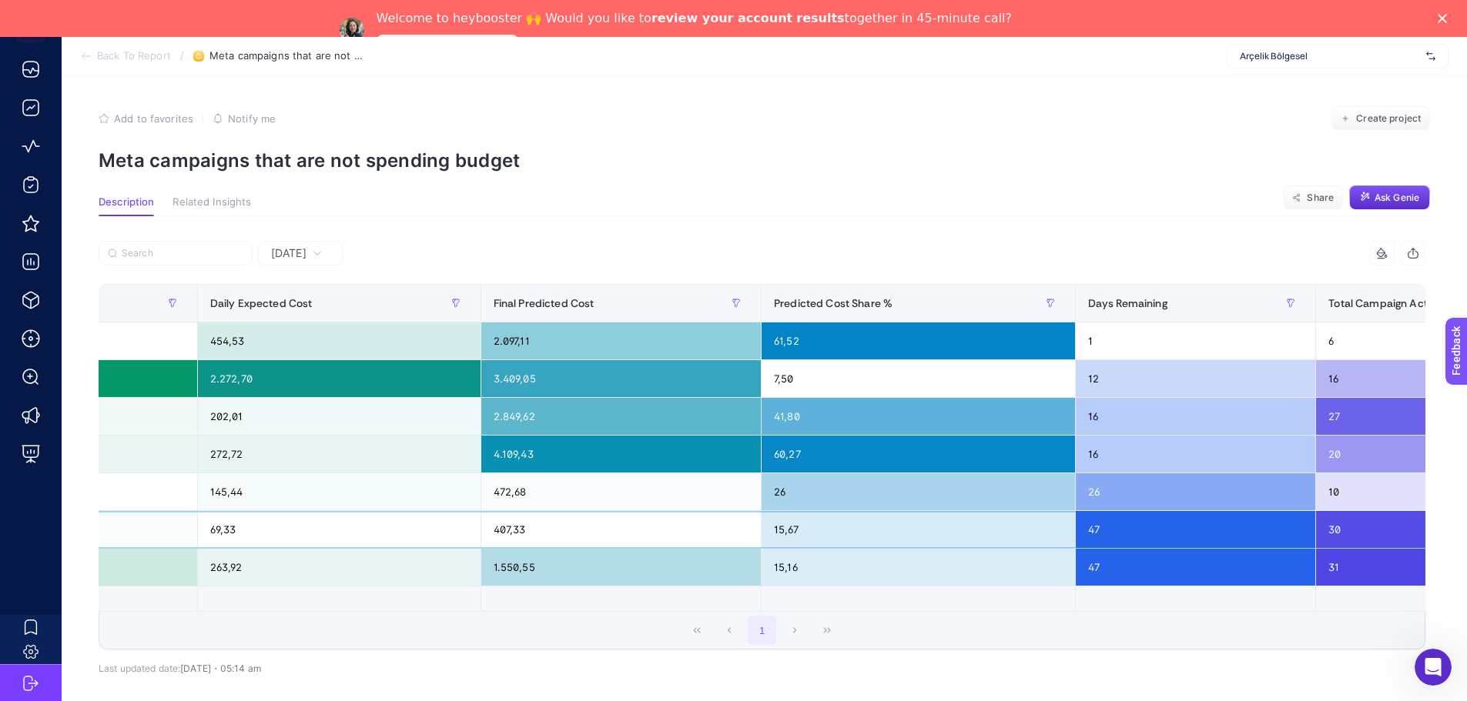
scroll to position [0, 2352]
